Goal: Task Accomplishment & Management: Manage account settings

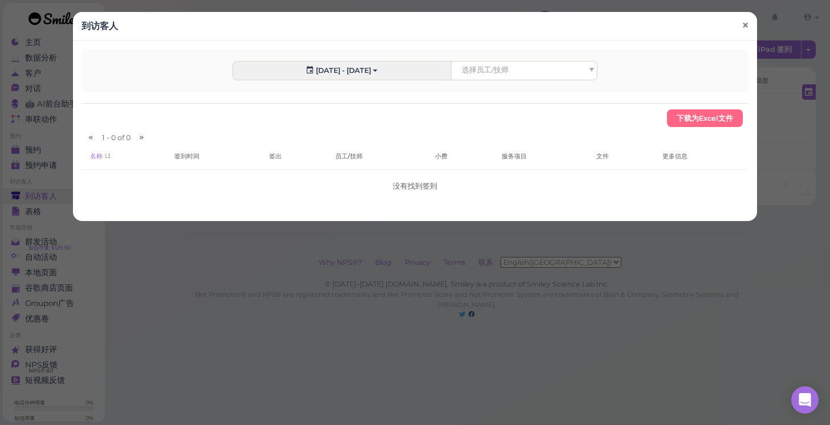
click at [748, 26] on span "×" at bounding box center [745, 26] width 7 height 16
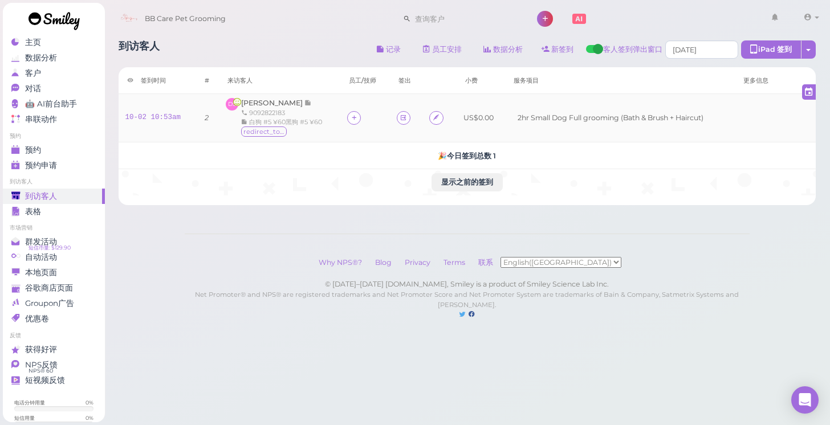
click at [120, 109] on td "10-02 10:53am" at bounding box center [157, 118] width 76 height 48
click at [78, 56] on div "数据分析" at bounding box center [52, 58] width 82 height 10
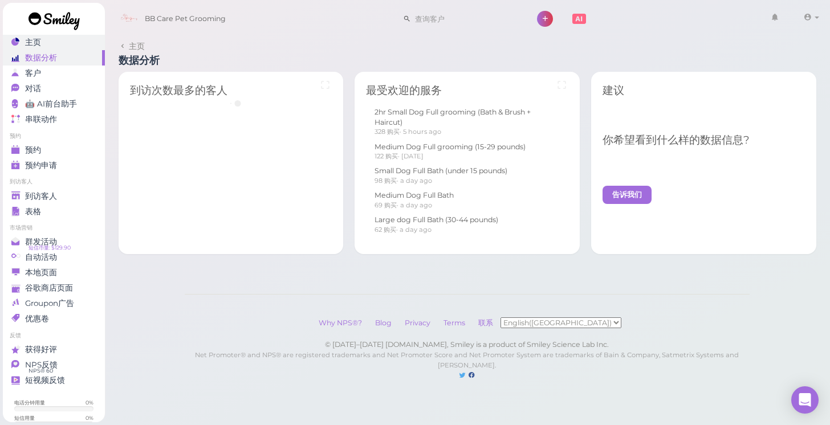
click at [71, 42] on div "主页" at bounding box center [52, 43] width 82 height 10
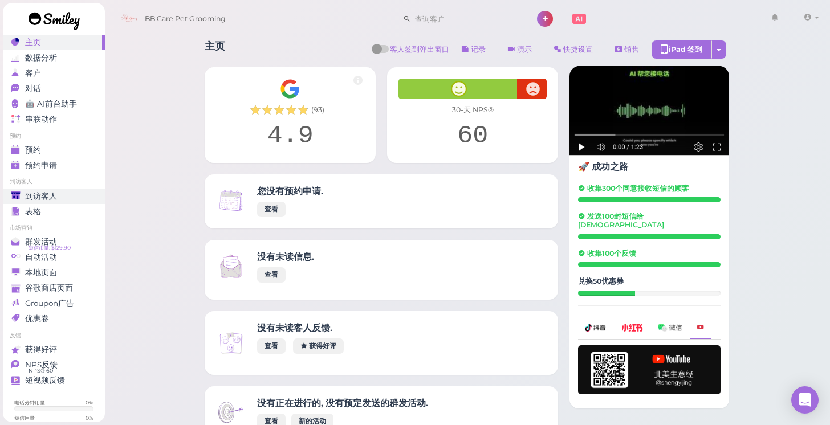
click at [62, 190] on link "到访客人" at bounding box center [54, 196] width 102 height 15
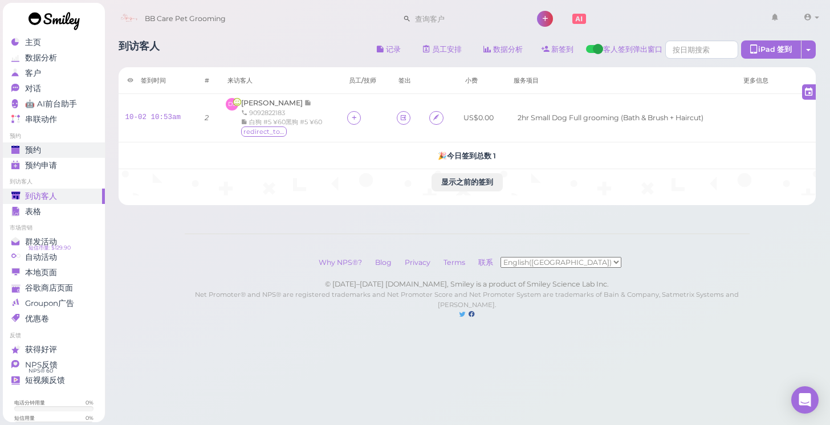
click at [76, 152] on div "预约" at bounding box center [52, 150] width 82 height 10
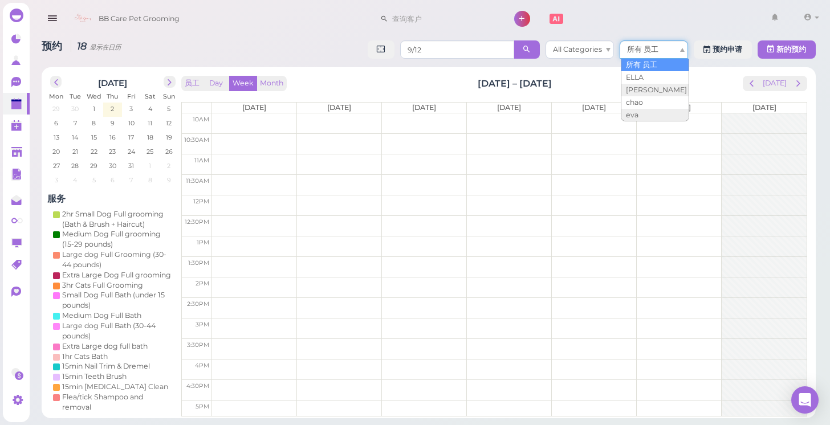
click at [631, 51] on span "所有 员工" at bounding box center [642, 49] width 31 height 9
click at [475, 50] on input "9/12" at bounding box center [457, 49] width 114 height 18
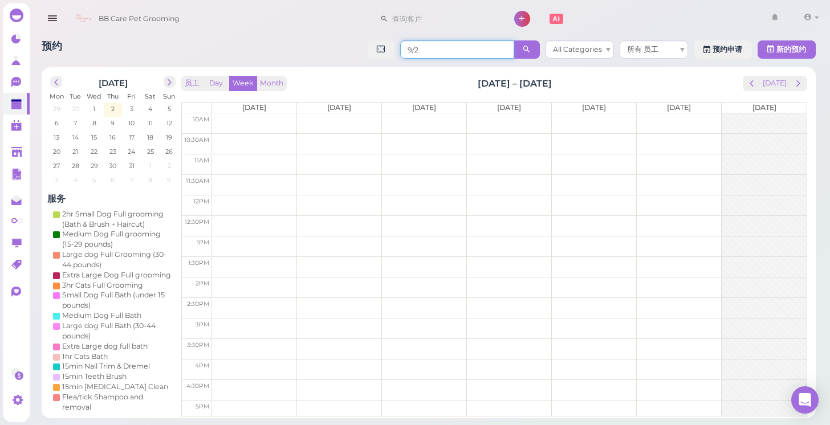
type input "9/2"
click at [531, 46] on icon at bounding box center [526, 49] width 7 height 9
click at [535, 49] on span at bounding box center [527, 49] width 26 height 18
click at [28, 146] on link at bounding box center [16, 152] width 27 height 22
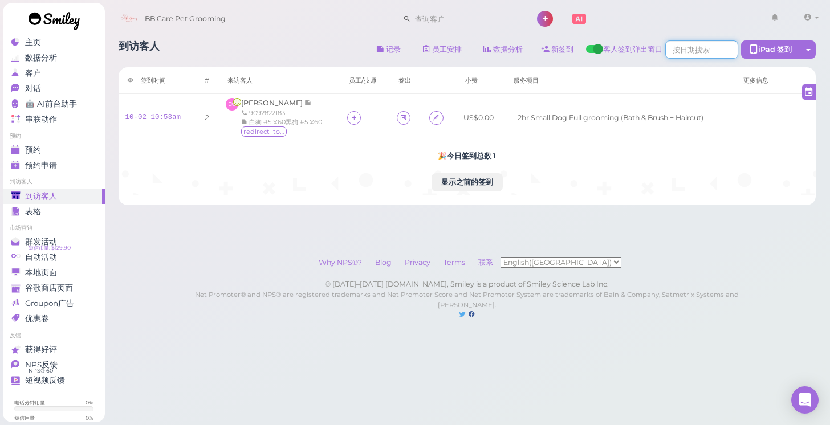
click at [680, 50] on input at bounding box center [701, 49] width 73 height 18
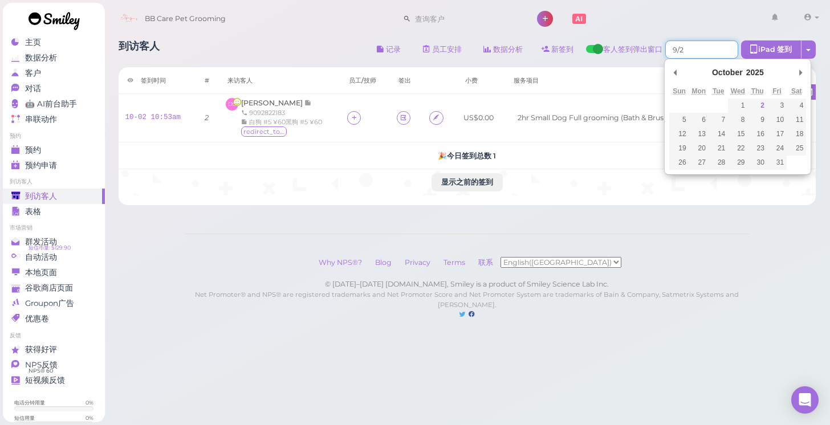
type input "0009-02-01"
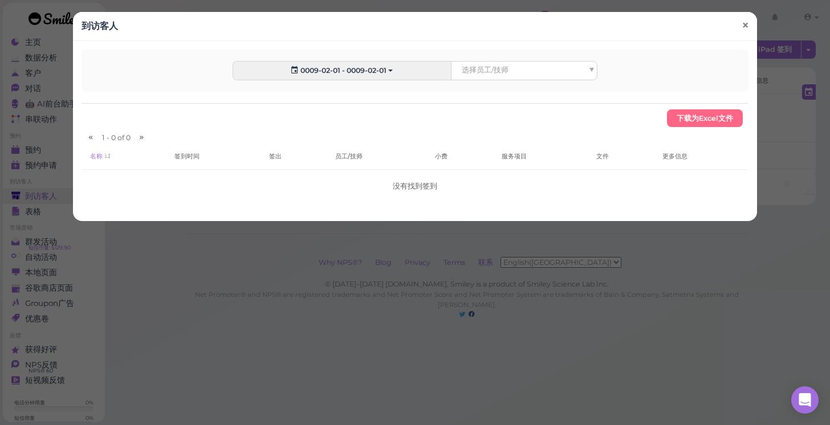
click at [749, 28] on span "×" at bounding box center [745, 26] width 7 height 16
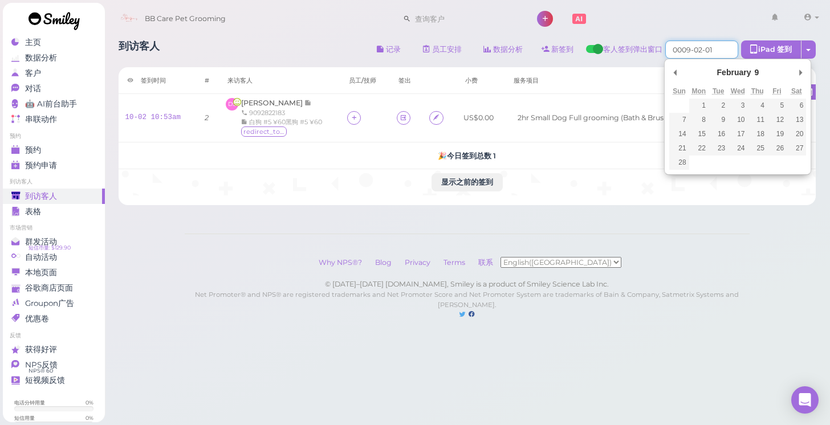
click at [707, 51] on input "Use the arrow keys to pick a date" at bounding box center [701, 49] width 73 height 18
click at [710, 59] on div "December January February March April May June July August September October No…" at bounding box center [737, 117] width 147 height 116
click at [719, 46] on input "Use the arrow keys to pick a date" at bounding box center [701, 49] width 73 height 18
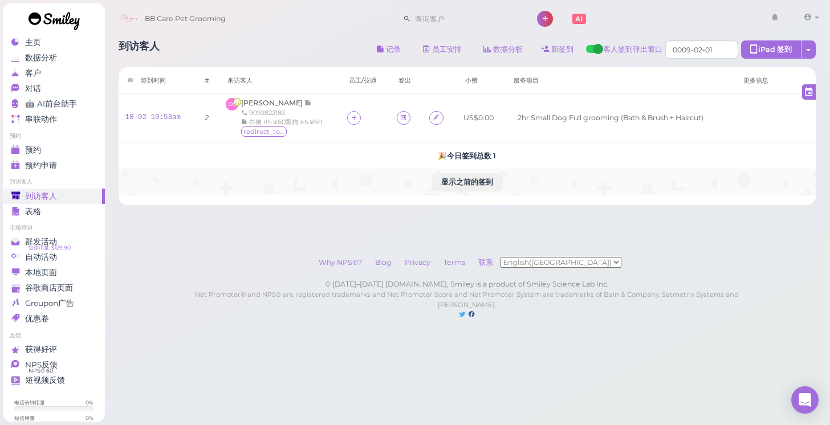
click at [632, 174] on td "显示之前的签到" at bounding box center [468, 182] width 698 height 26
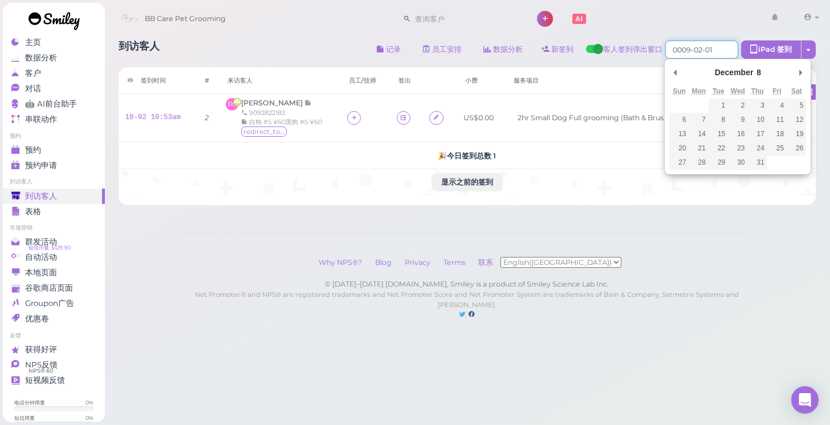
click at [683, 52] on input "Use the arrow keys to pick a date" at bounding box center [701, 49] width 73 height 18
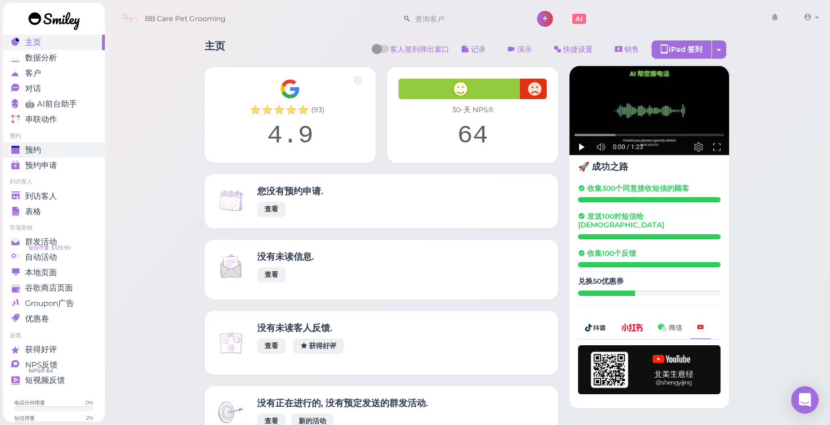
click at [70, 153] on div "预约" at bounding box center [52, 150] width 82 height 10
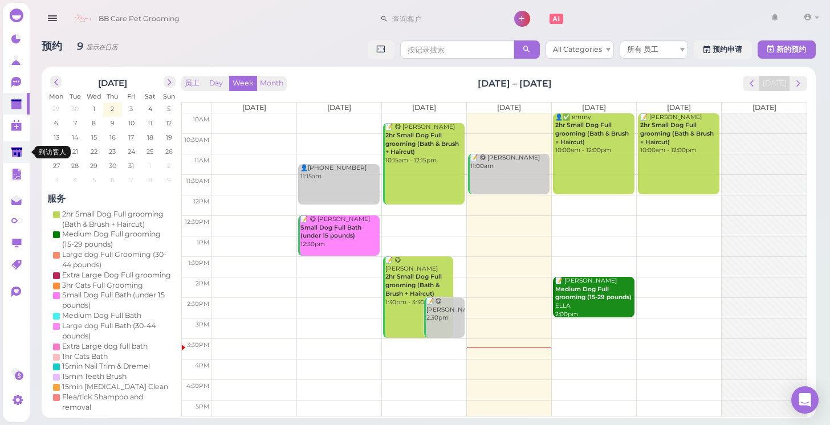
click at [15, 142] on link at bounding box center [16, 152] width 27 height 22
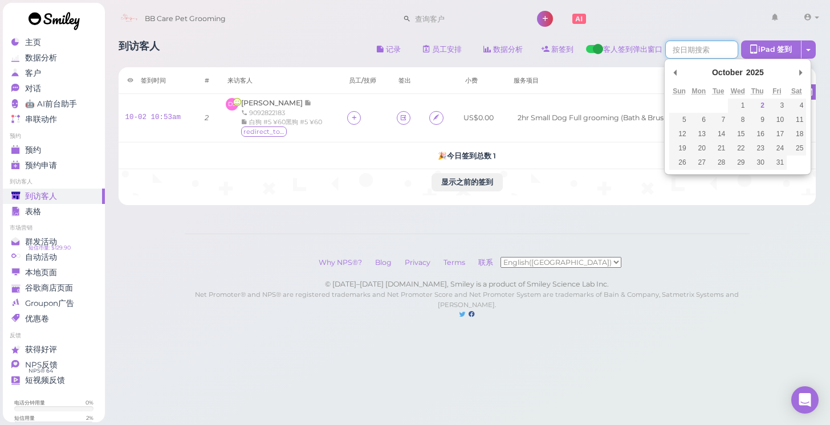
click at [682, 51] on input "Use the arrow keys to pick a date" at bounding box center [701, 49] width 73 height 18
click at [682, 72] on div "October January February March April May June July August September October Nov…" at bounding box center [737, 74] width 137 height 21
click at [681, 72] on div "October January February March April May June July August September October Nov…" at bounding box center [737, 74] width 137 height 21
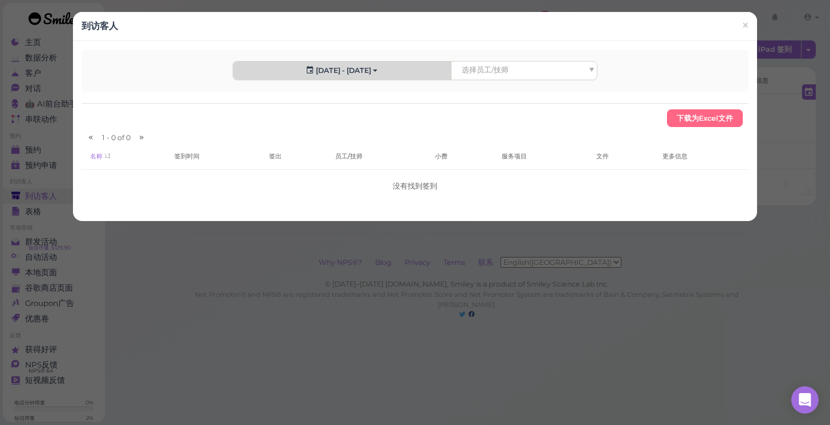
click at [387, 75] on button "2025-09-02 - 2025-09-02" at bounding box center [342, 71] width 218 height 18
click at [755, 17] on link "×" at bounding box center [745, 26] width 21 height 27
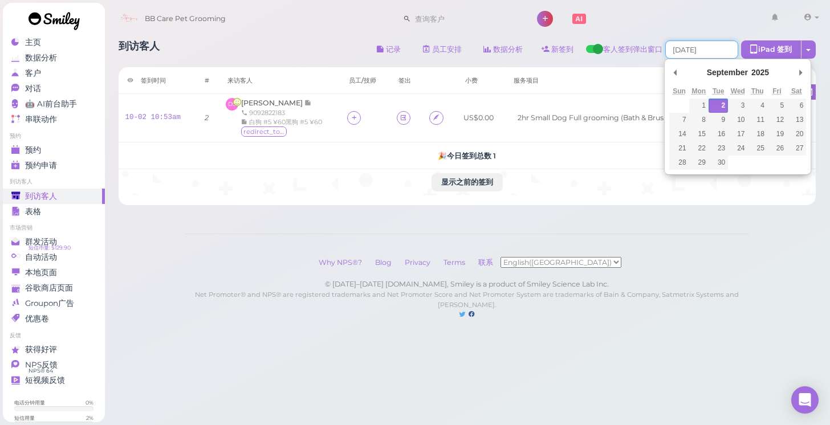
click at [685, 46] on input "Use the arrow keys to pick a date" at bounding box center [701, 49] width 73 height 18
type input "2025-09-01"
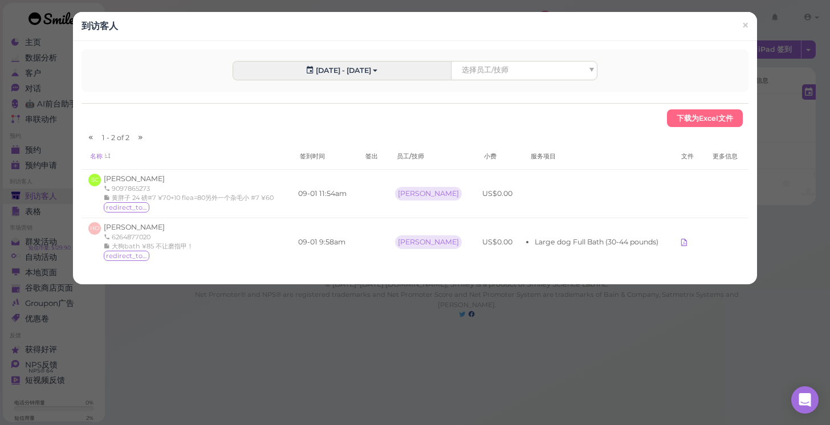
click at [825, 180] on div "到访客人 × 2025-09-01 - 2025-09-01 选择员工/技师 下载为Excel文件 1 - 2 of 2 名称 签到时间 签出 员工/技师 小…" at bounding box center [415, 212] width 830 height 425
click at [350, 71] on button "2025-09-01 - 2025-09-01" at bounding box center [342, 71] width 218 height 18
click at [256, 120] on link "本月" at bounding box center [254, 115] width 42 height 23
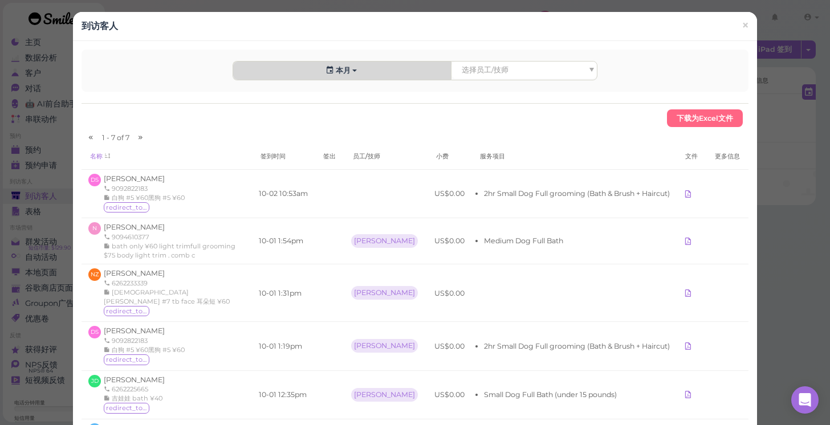
click at [349, 72] on button "本月" at bounding box center [342, 71] width 218 height 18
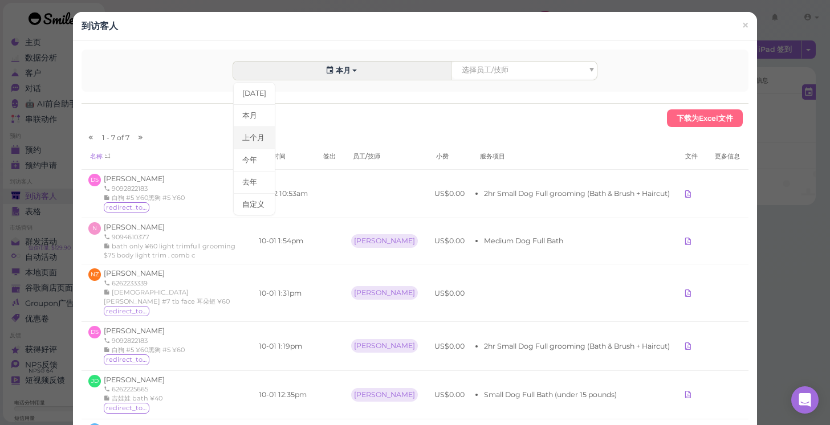
click at [255, 133] on link "上个月" at bounding box center [254, 138] width 42 height 23
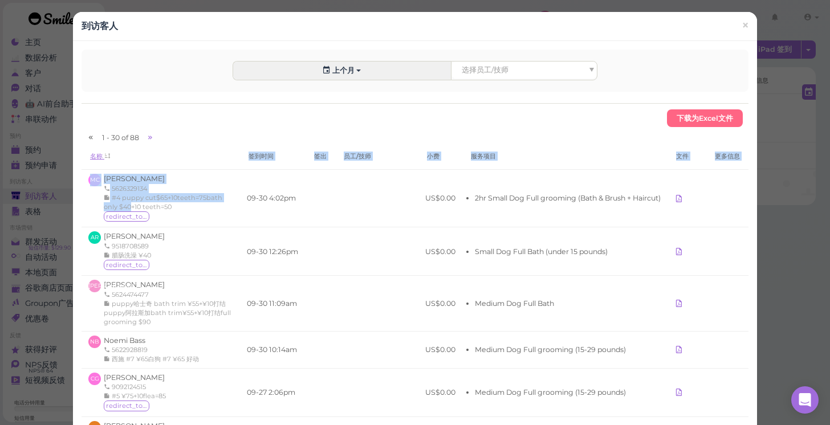
drag, startPoint x: 250, startPoint y: 196, endPoint x: 254, endPoint y: 157, distance: 39.0
